Goal: Complete application form

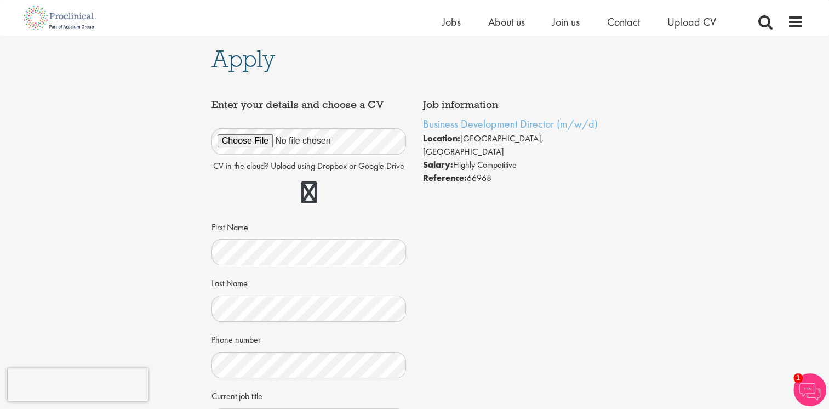
scroll to position [329, 0]
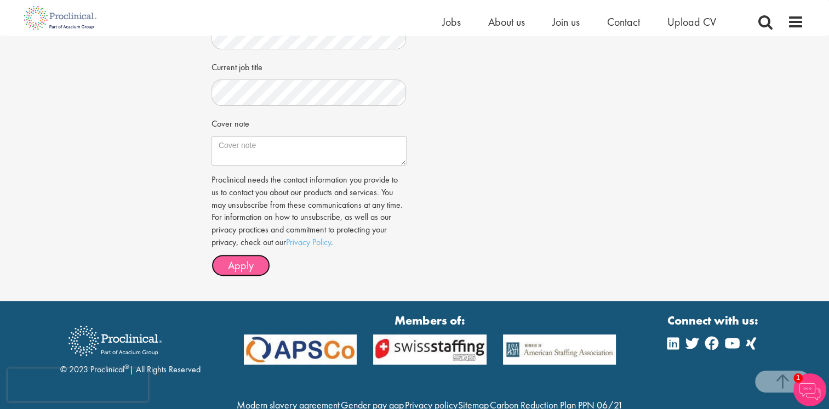
click at [235, 260] on span "Apply" at bounding box center [241, 265] width 26 height 14
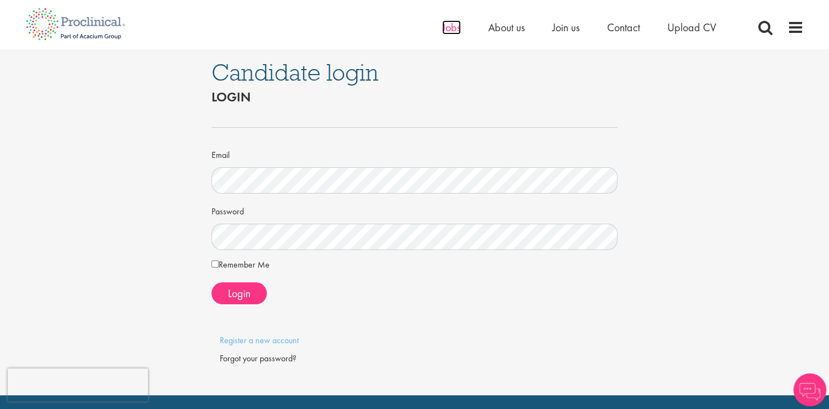
click at [450, 30] on span "Jobs" at bounding box center [451, 27] width 19 height 14
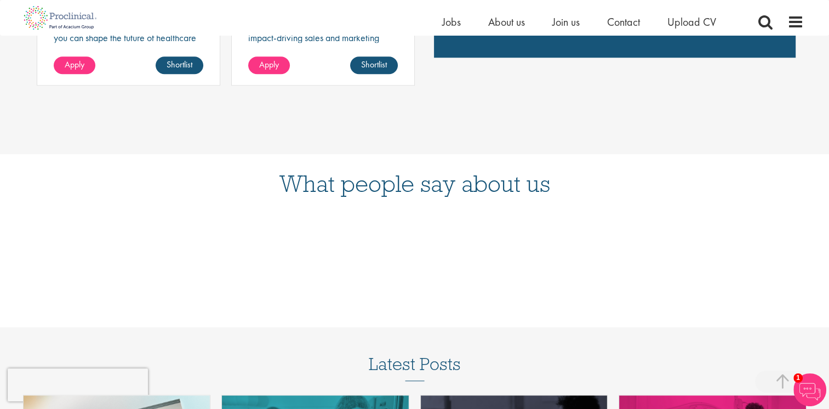
scroll to position [1041, 0]
